Goal: Information Seeking & Learning: Learn about a topic

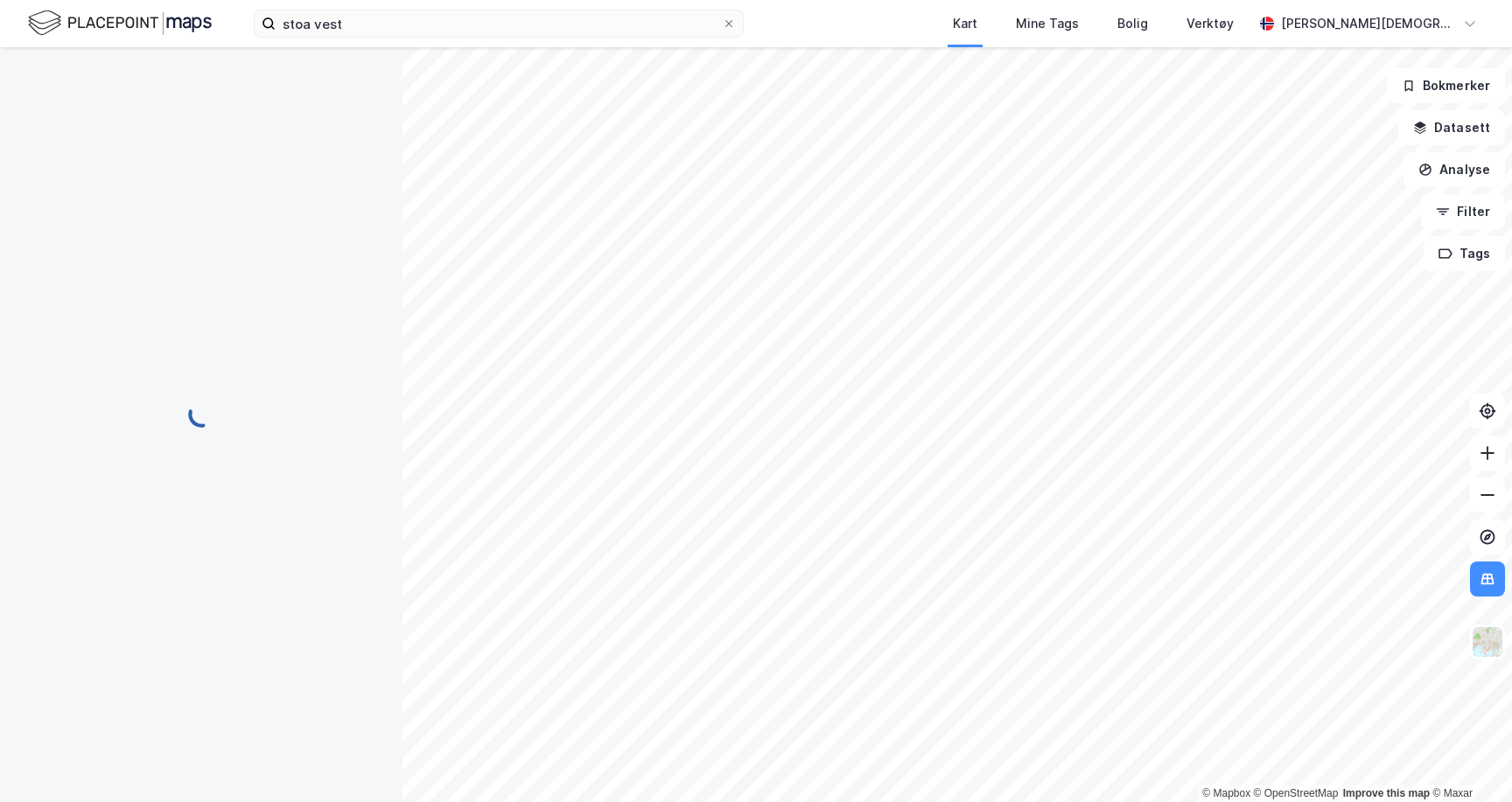
scroll to position [16, 0]
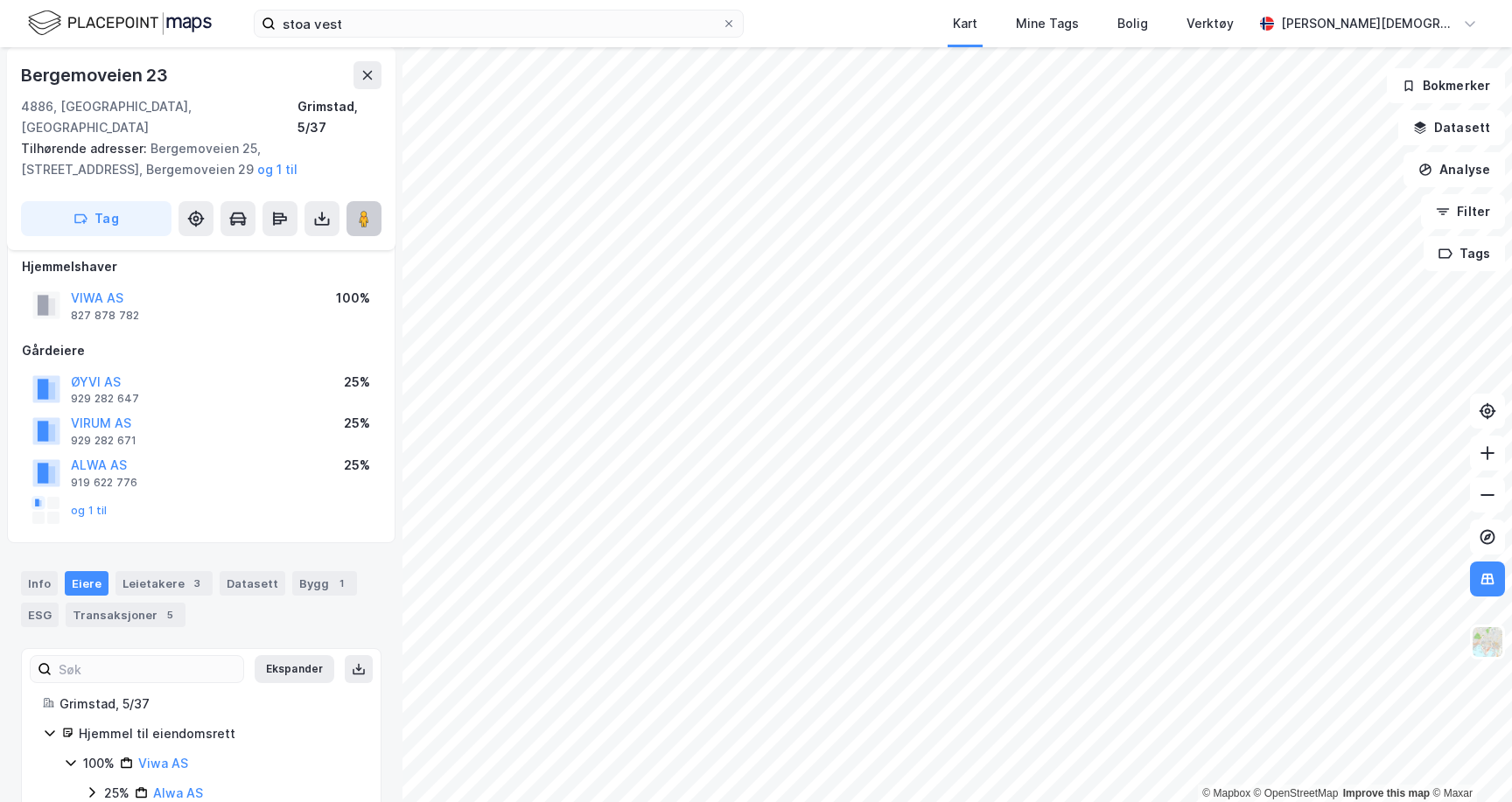
click at [363, 209] on button at bounding box center [364, 219] width 35 height 35
click at [363, 202] on button at bounding box center [364, 219] width 35 height 35
click at [322, 19] on input "stoa vest" at bounding box center [498, 24] width 446 height 26
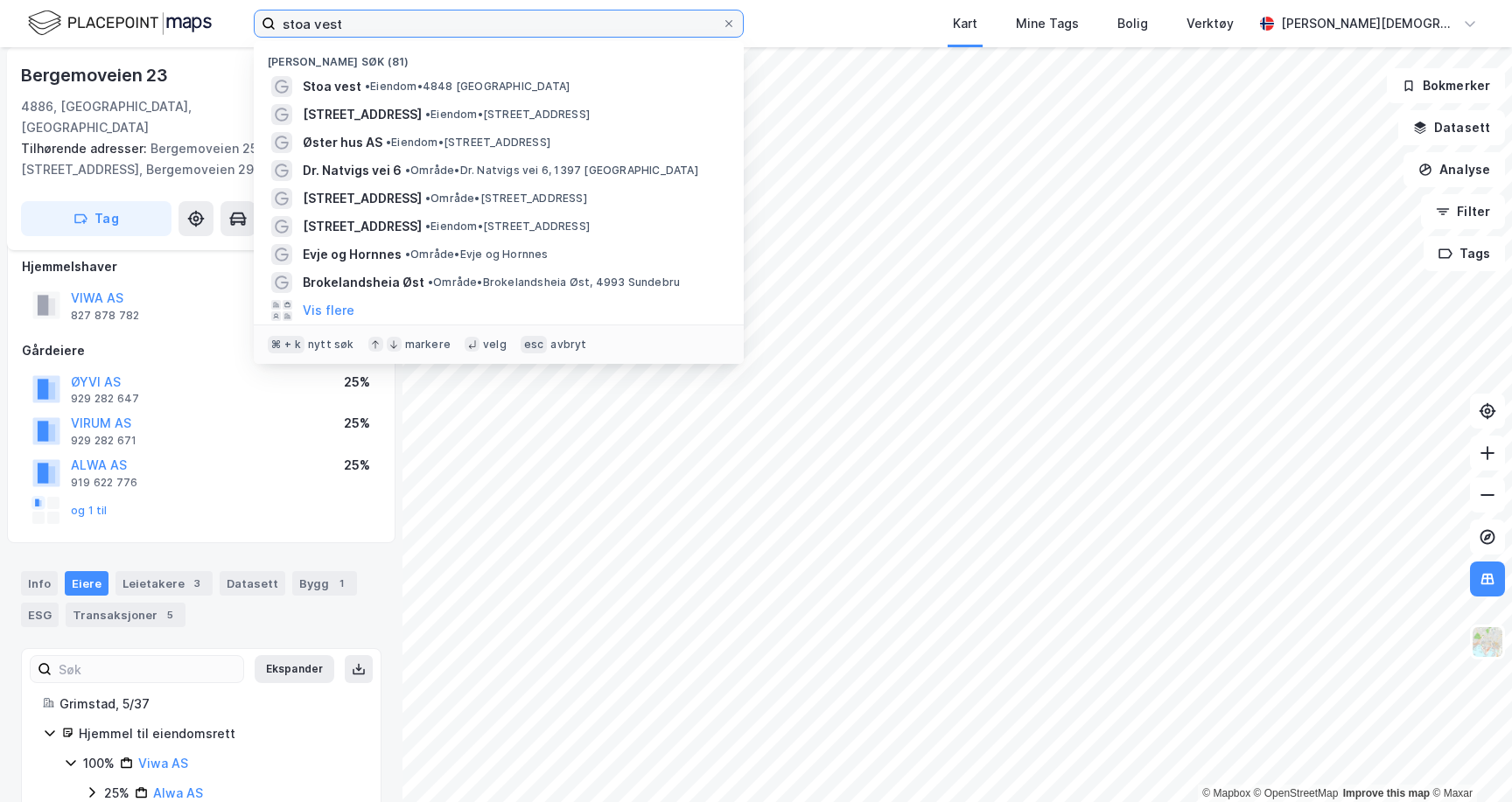
click at [322, 19] on input "stoa vest" at bounding box center [498, 24] width 446 height 26
click at [455, 22] on input "stoa vest" at bounding box center [498, 24] width 446 height 26
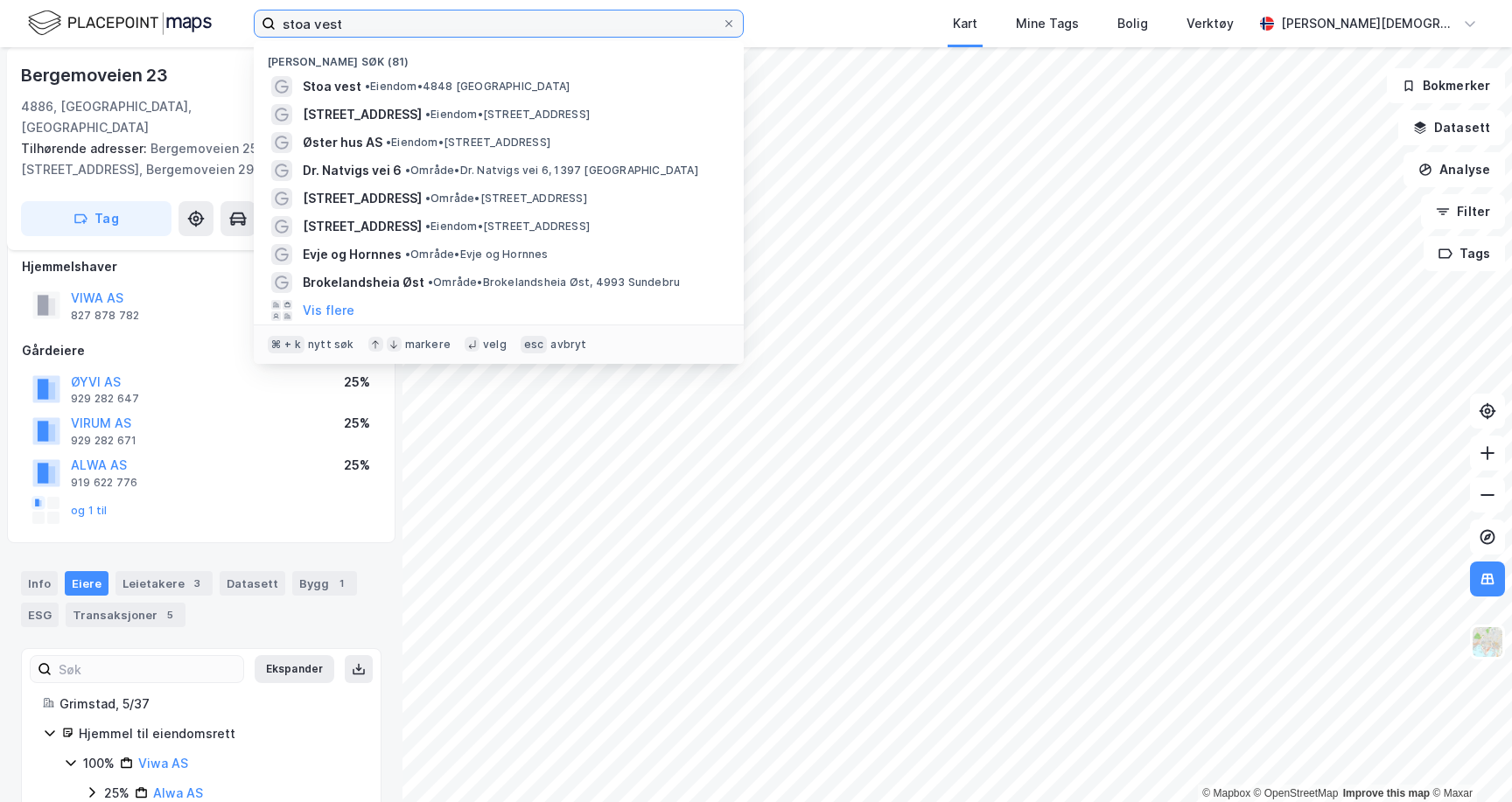
paste input "[STREET_ADDRESS]"
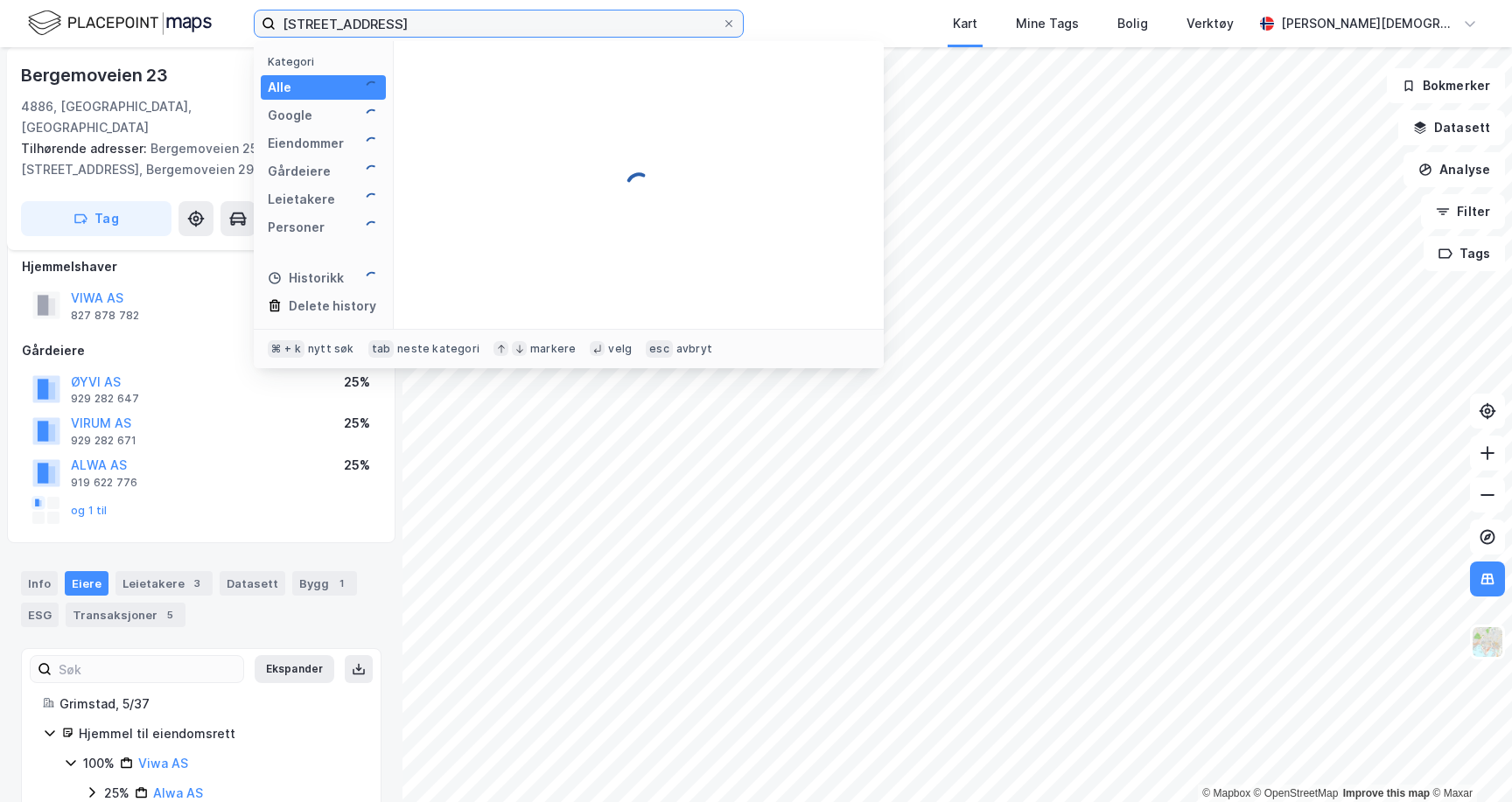
type input "[STREET_ADDRESS]"
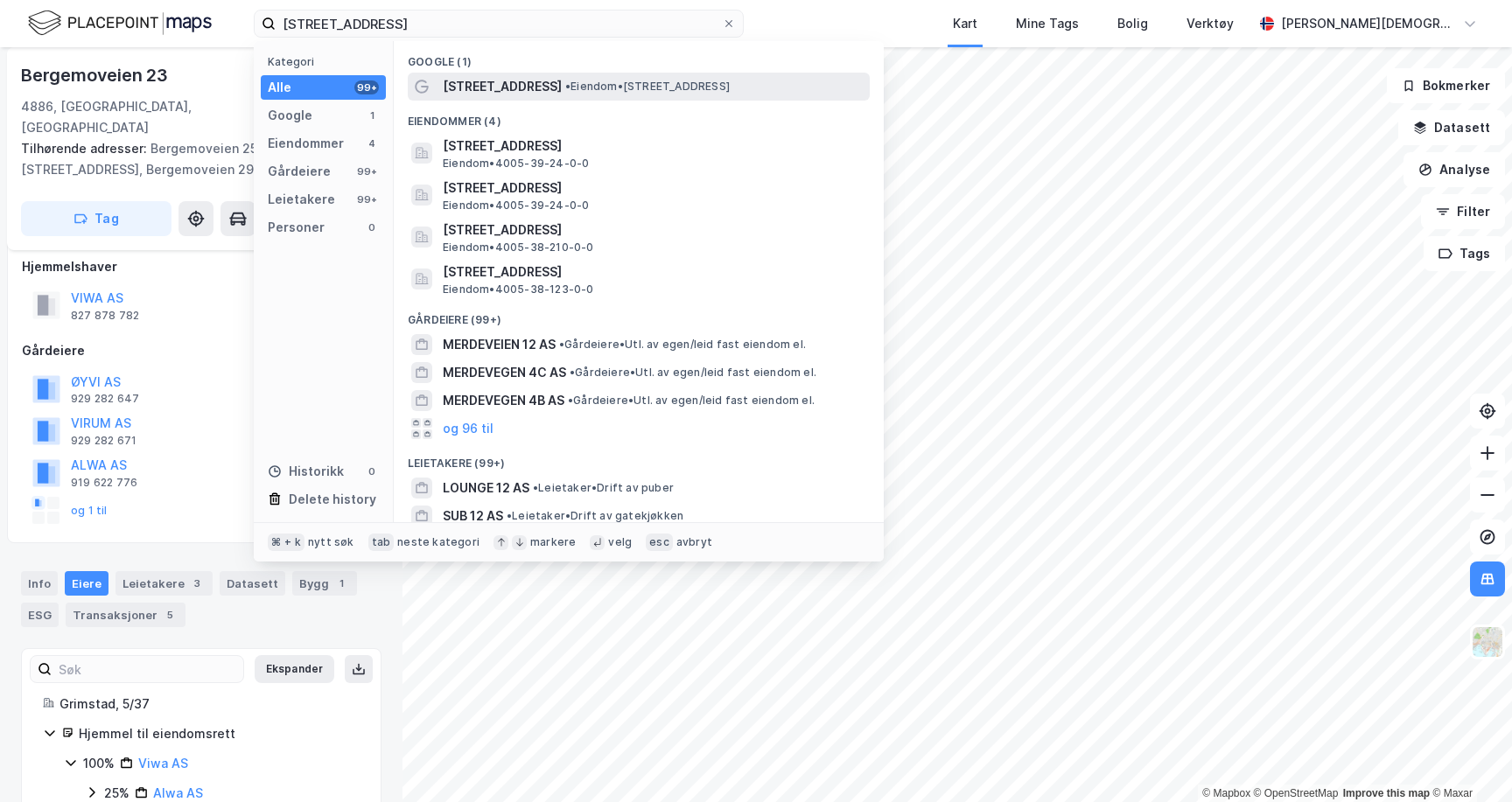
click at [494, 92] on span "[STREET_ADDRESS]" at bounding box center [501, 86] width 119 height 21
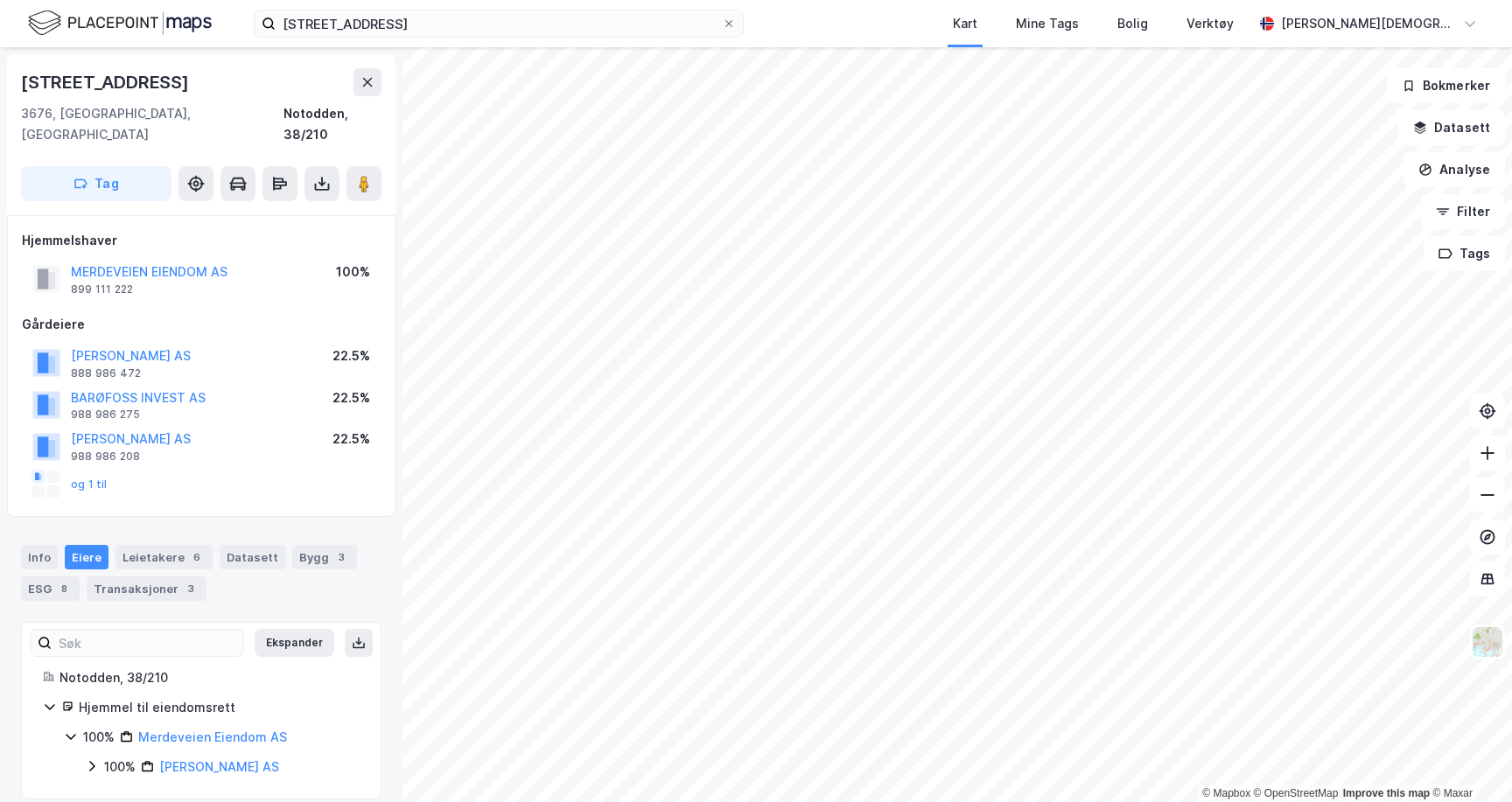
click at [109, 757] on div "100%" at bounding box center [120, 767] width 32 height 21
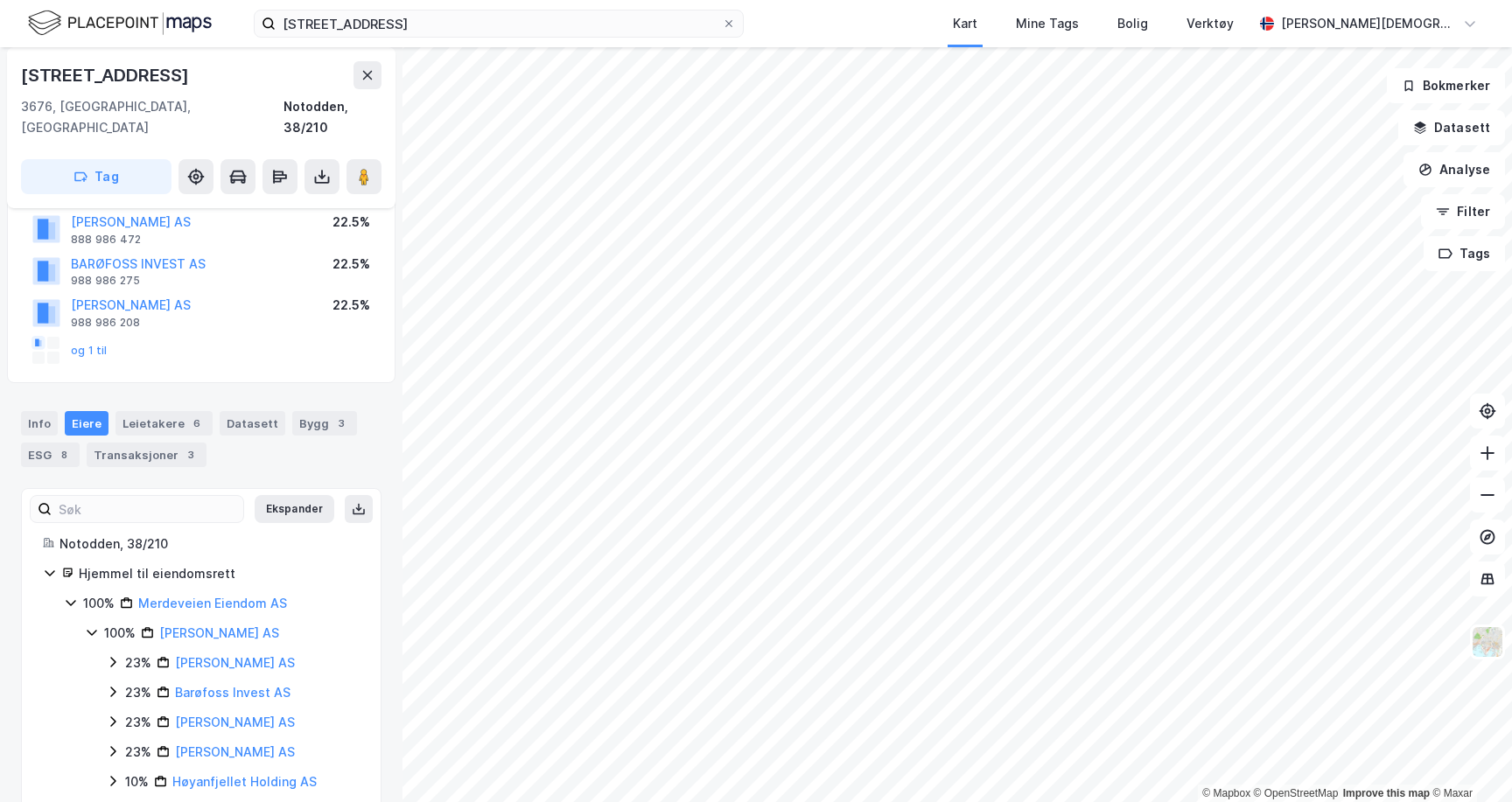
scroll to position [147, 0]
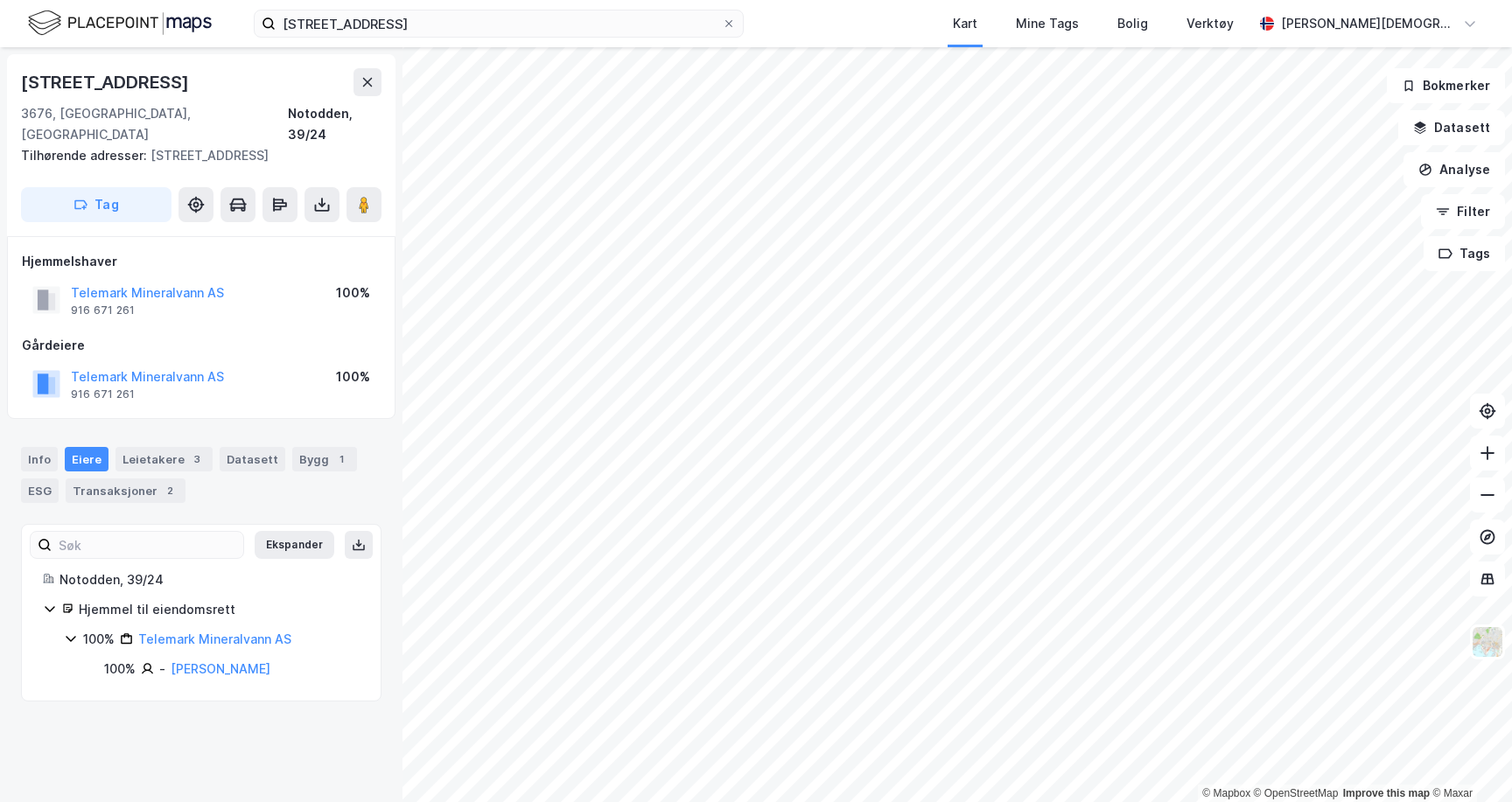
click at [127, 659] on div "100%" at bounding box center [120, 669] width 32 height 21
click at [18, 440] on div "Info [PERSON_NAME] 3 Datasett Bygg 1 ESG Transaksjoner 2" at bounding box center [201, 468] width 402 height 84
click at [40, 447] on div "Info" at bounding box center [39, 459] width 37 height 25
